Goal: Information Seeking & Learning: Learn about a topic

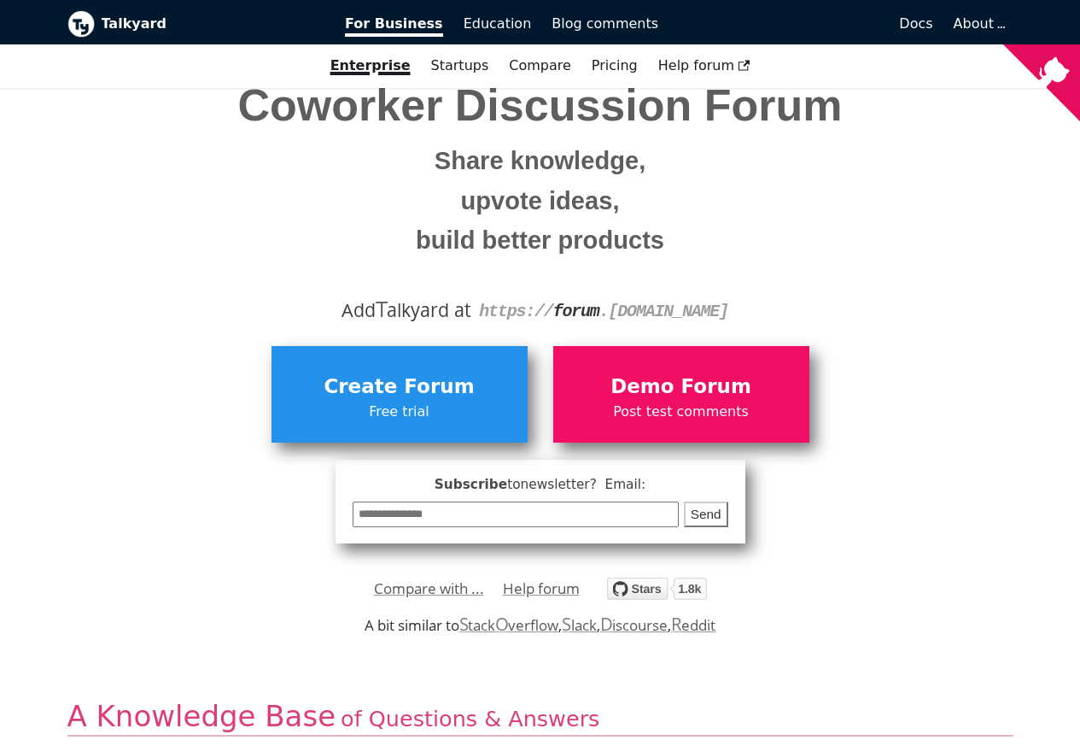
scroll to position [615, 0]
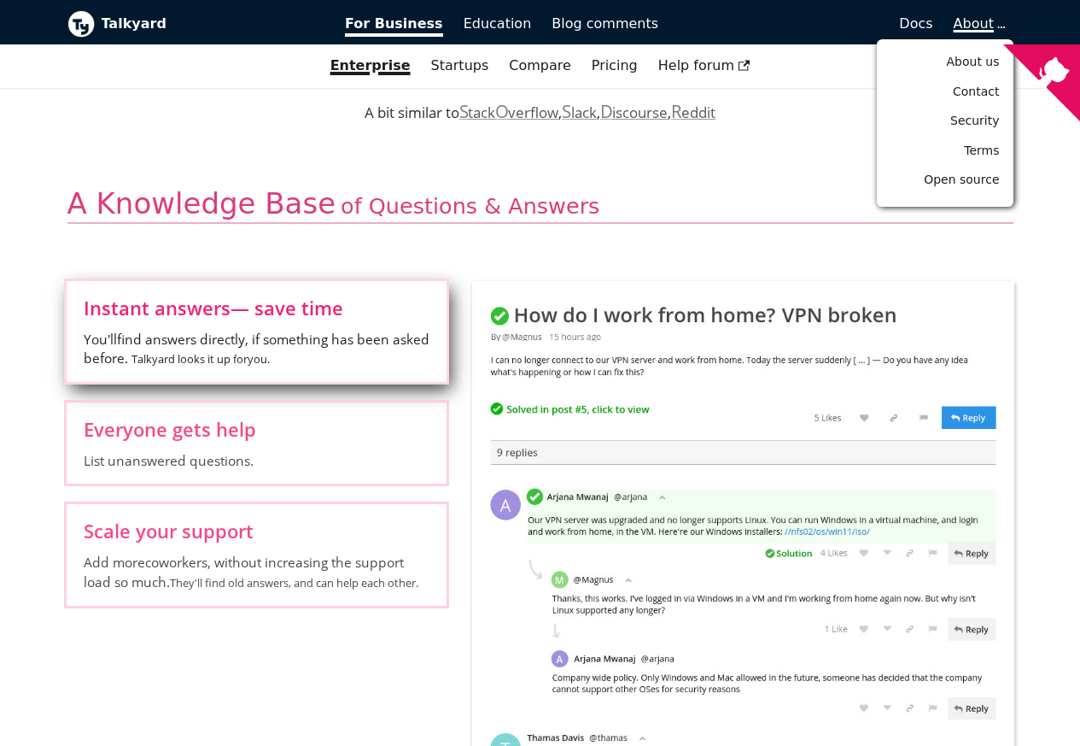
click at [999, 28] on span "About" at bounding box center [979, 23] width 50 height 16
click at [983, 182] on span "Open source" at bounding box center [961, 180] width 75 height 14
